Goal: Task Accomplishment & Management: Complete application form

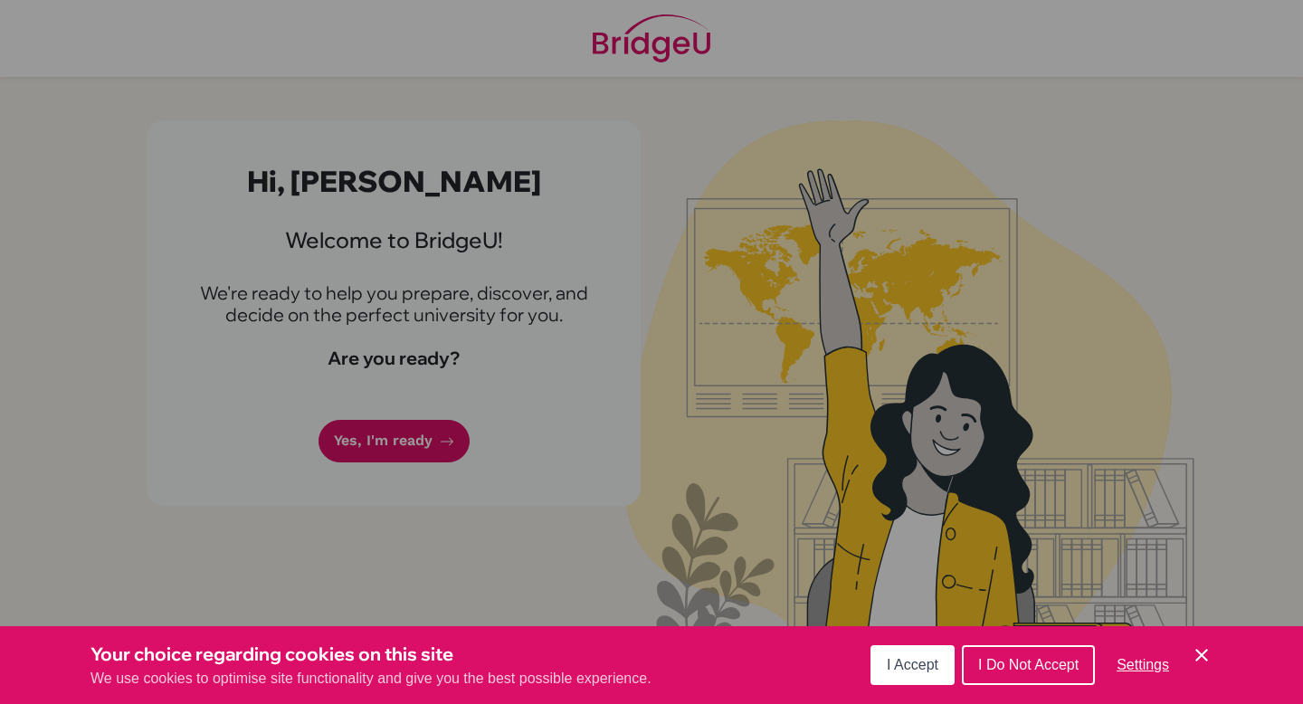
click at [913, 661] on span "I Accept" at bounding box center [913, 664] width 52 height 15
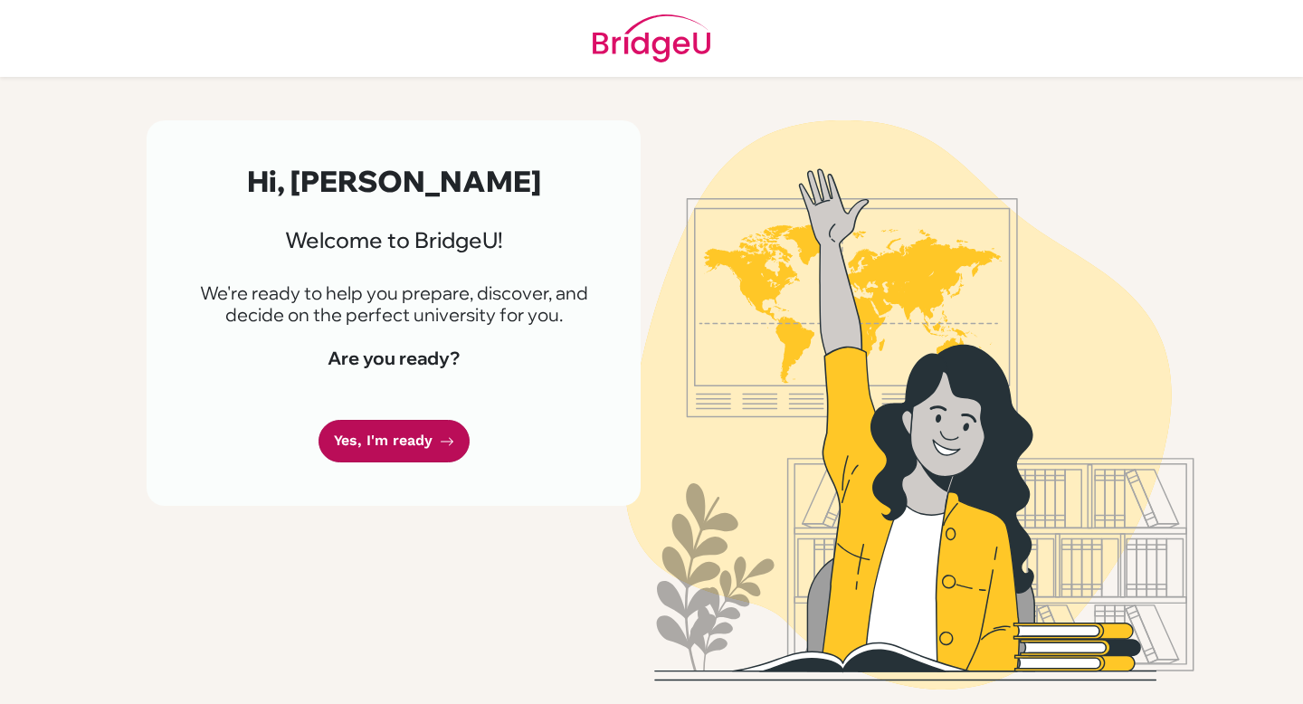
click at [405, 455] on link "Yes, I'm ready" at bounding box center [394, 441] width 151 height 43
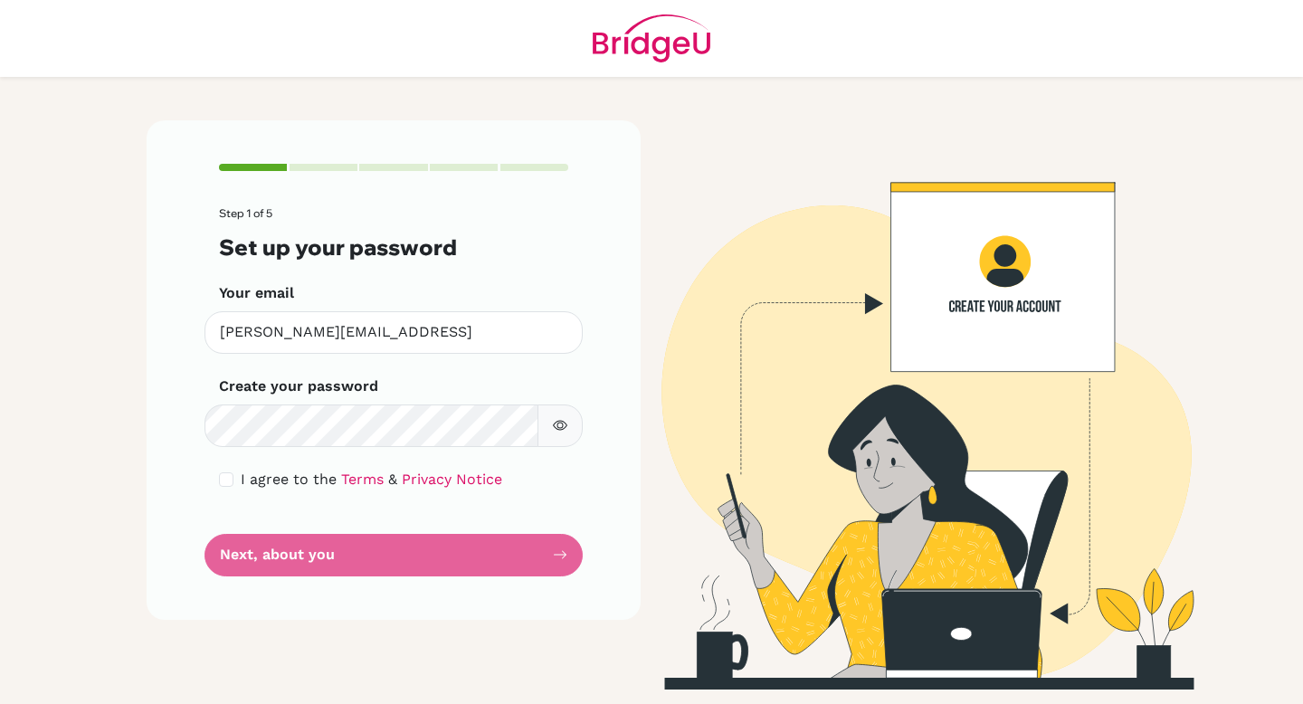
click at [581, 441] on div "Make sure it's at least 6 characters" at bounding box center [394, 426] width 378 height 43
click at [558, 441] on button "button" at bounding box center [560, 426] width 45 height 43
click at [108, 470] on main "Step 1 of 5 Set up your password Your email [PERSON_NAME][EMAIL_ADDRESS] Invali…" at bounding box center [651, 352] width 1303 height 704
click at [228, 482] on input "checkbox" at bounding box center [226, 479] width 14 height 14
checkbox input "true"
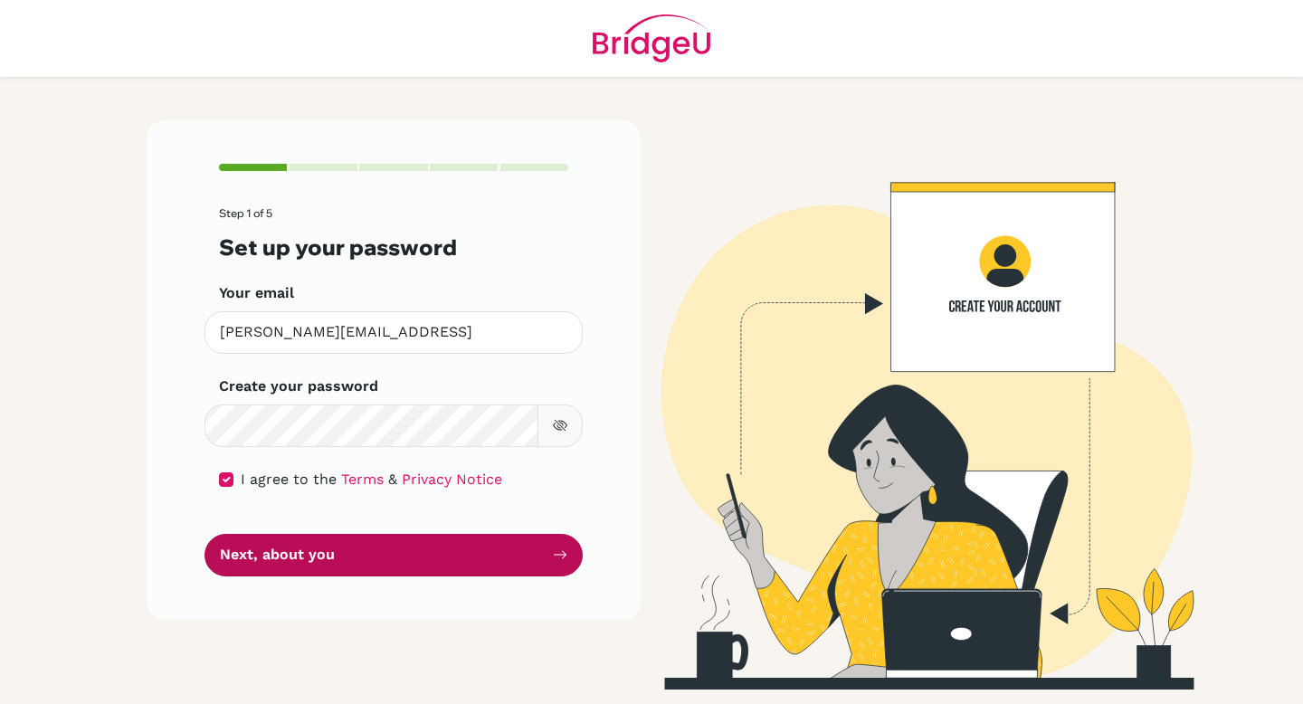
click at [346, 548] on button "Next, about you" at bounding box center [394, 555] width 378 height 43
